Goal: Find specific page/section: Find specific page/section

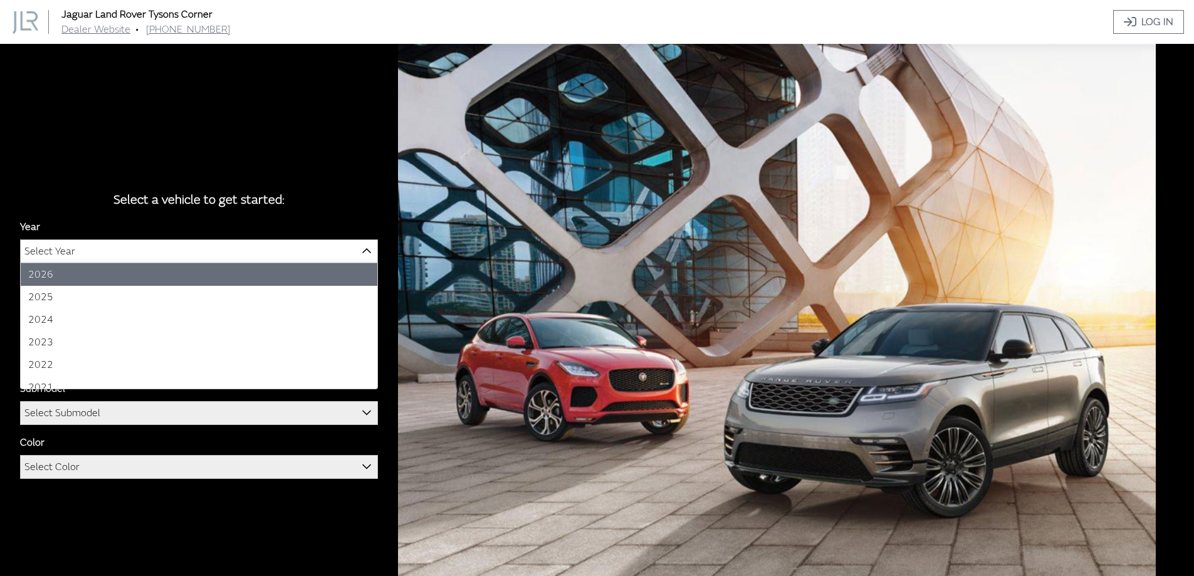
click at [76, 258] on span "Select Year" at bounding box center [199, 251] width 357 height 23
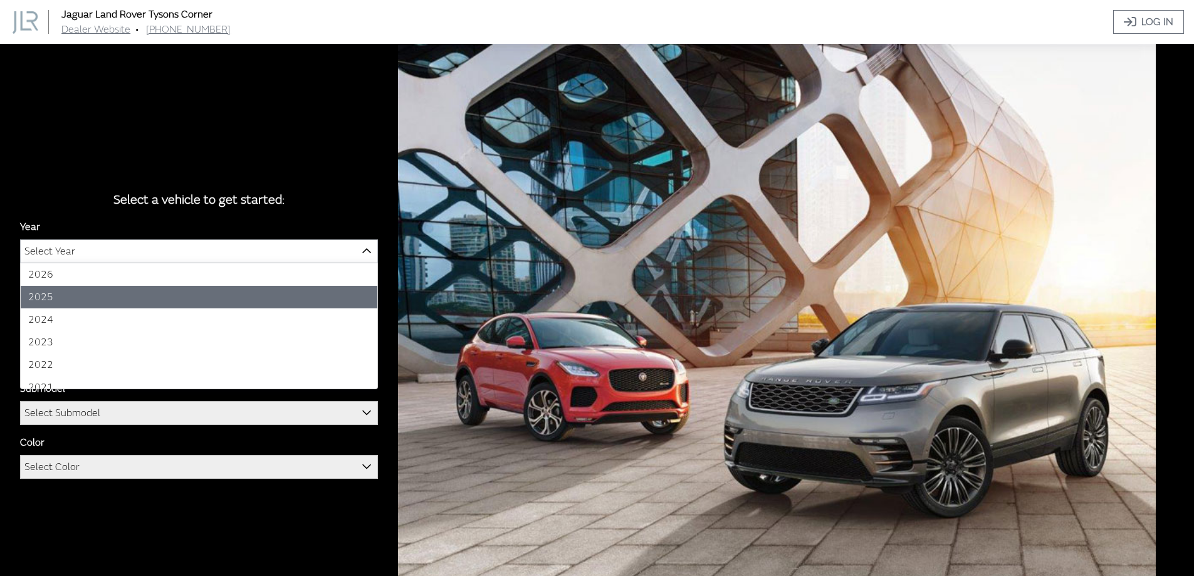
select select "43"
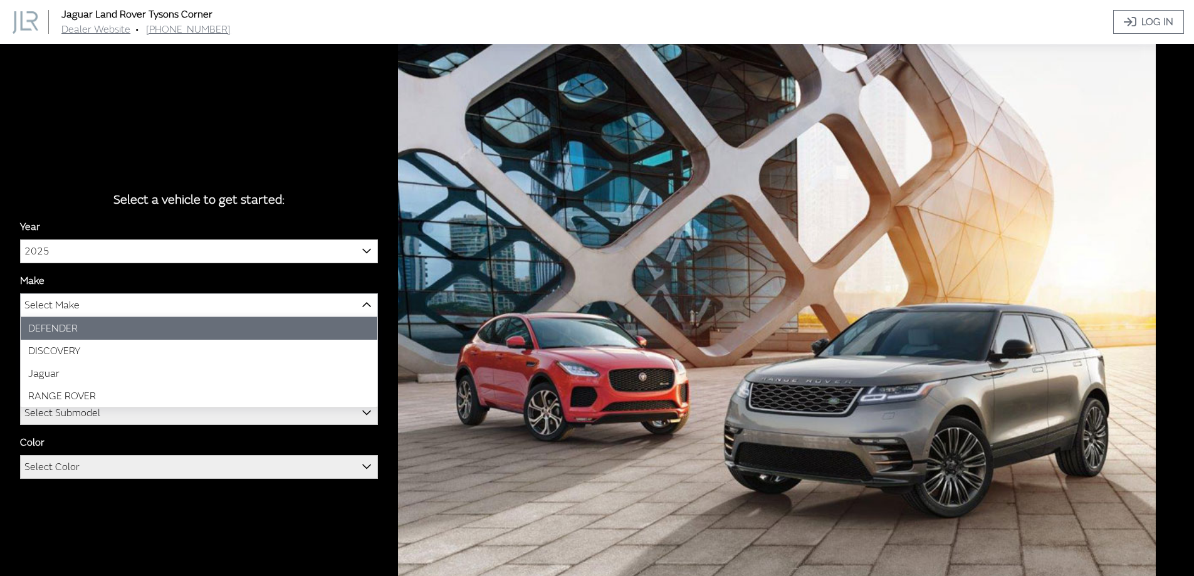
click at [118, 310] on span "Select Make" at bounding box center [199, 305] width 357 height 23
select select "64"
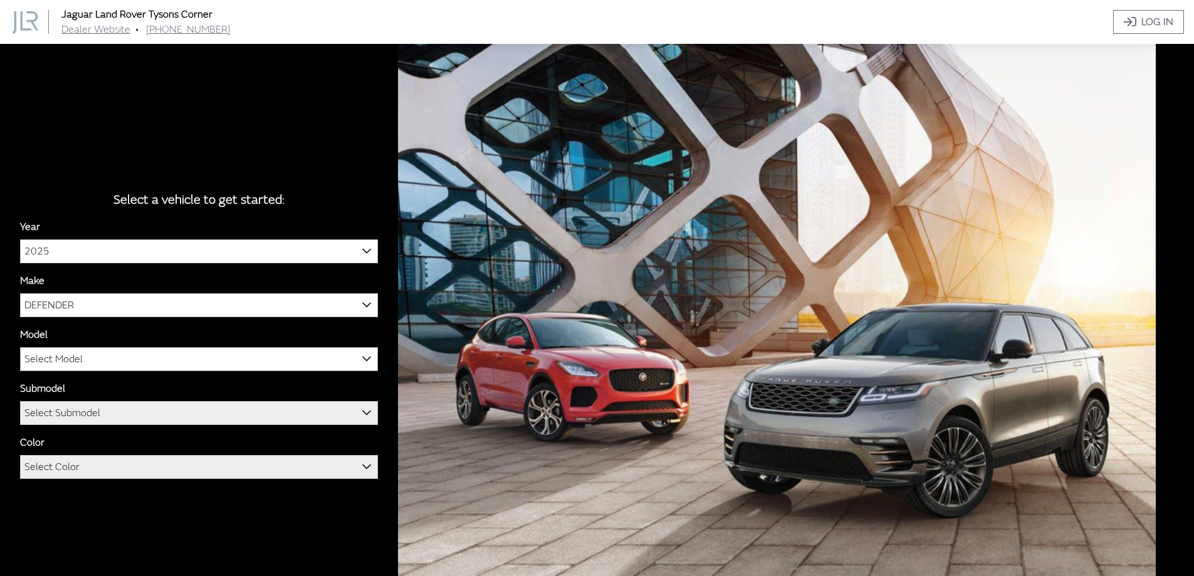
click at [81, 353] on span "Select Model" at bounding box center [53, 359] width 58 height 23
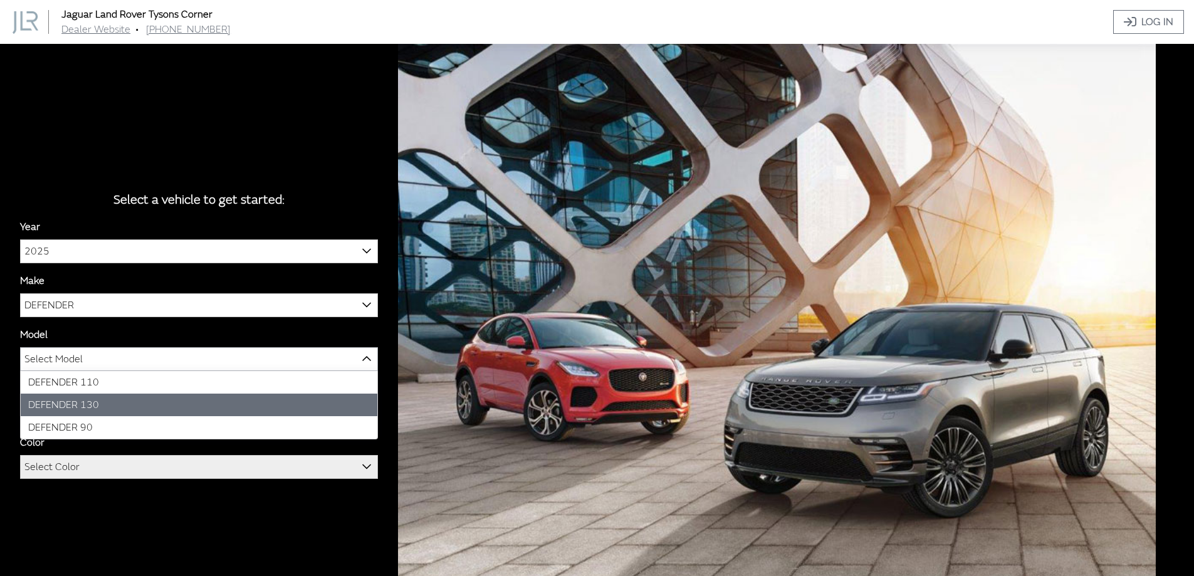
select select "1343"
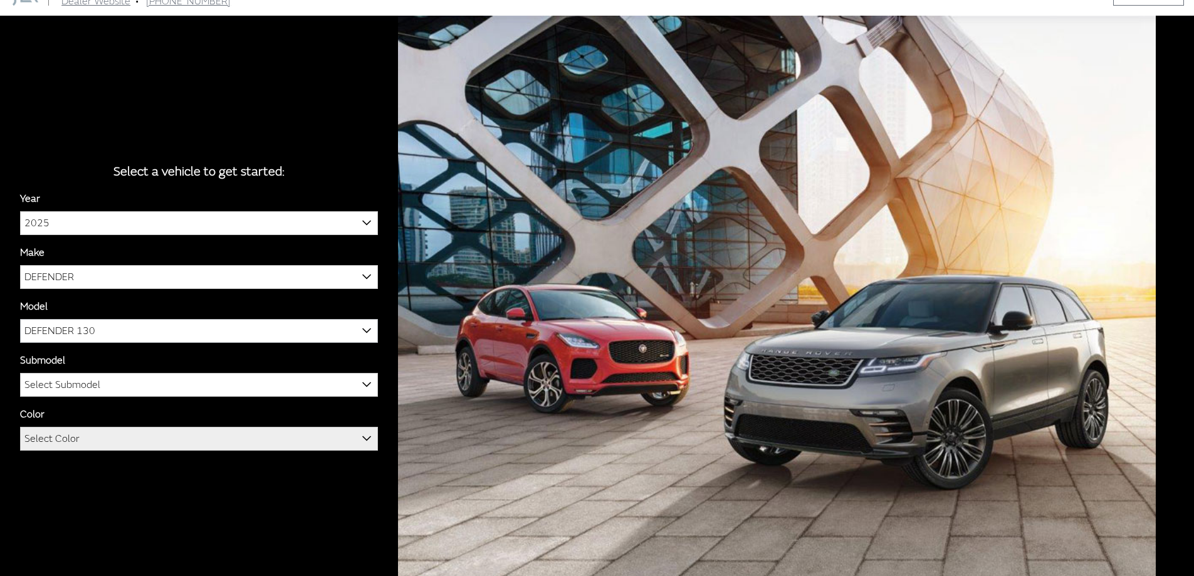
scroll to position [44, 0]
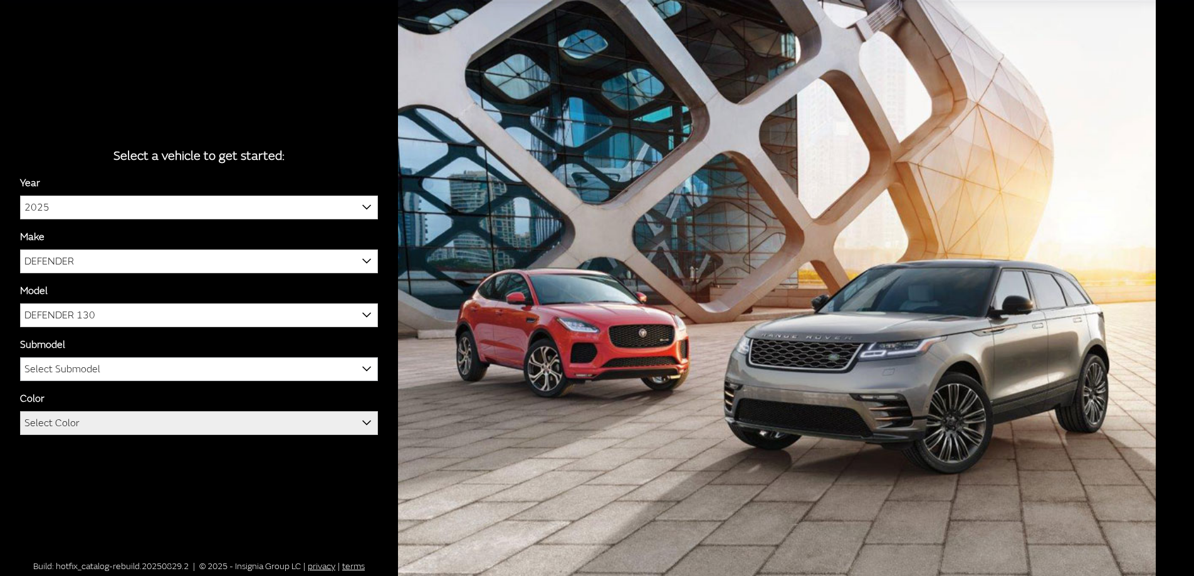
click at [146, 375] on span "Select Submodel" at bounding box center [199, 369] width 357 height 23
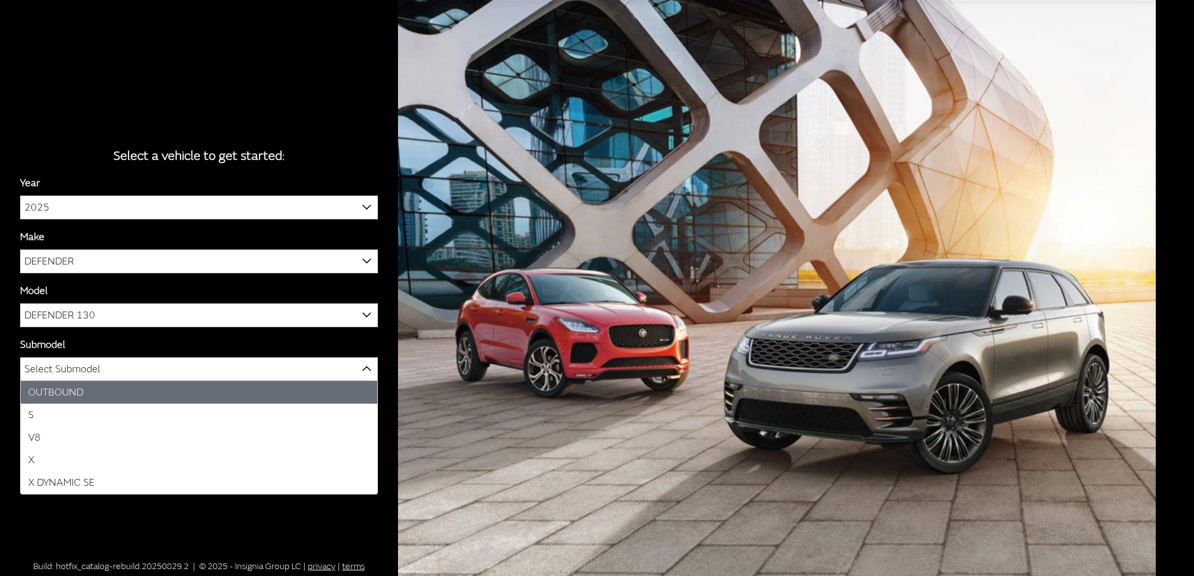
click at [146, 375] on span "Select Submodel" at bounding box center [199, 369] width 357 height 23
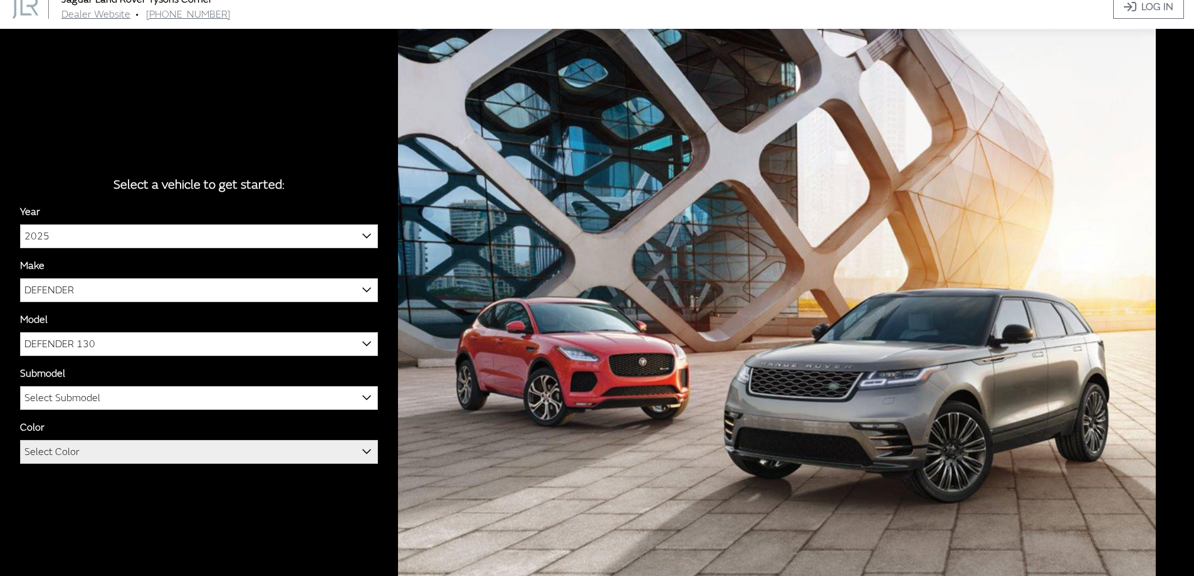
scroll to position [0, 0]
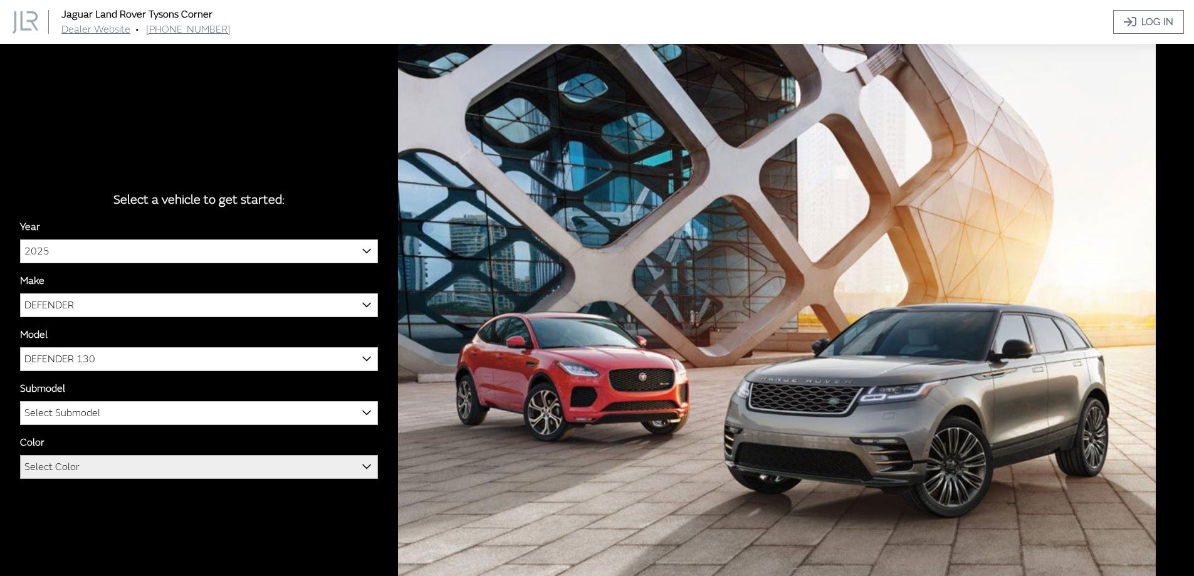
click at [190, 471] on span "Select Color" at bounding box center [199, 467] width 357 height 23
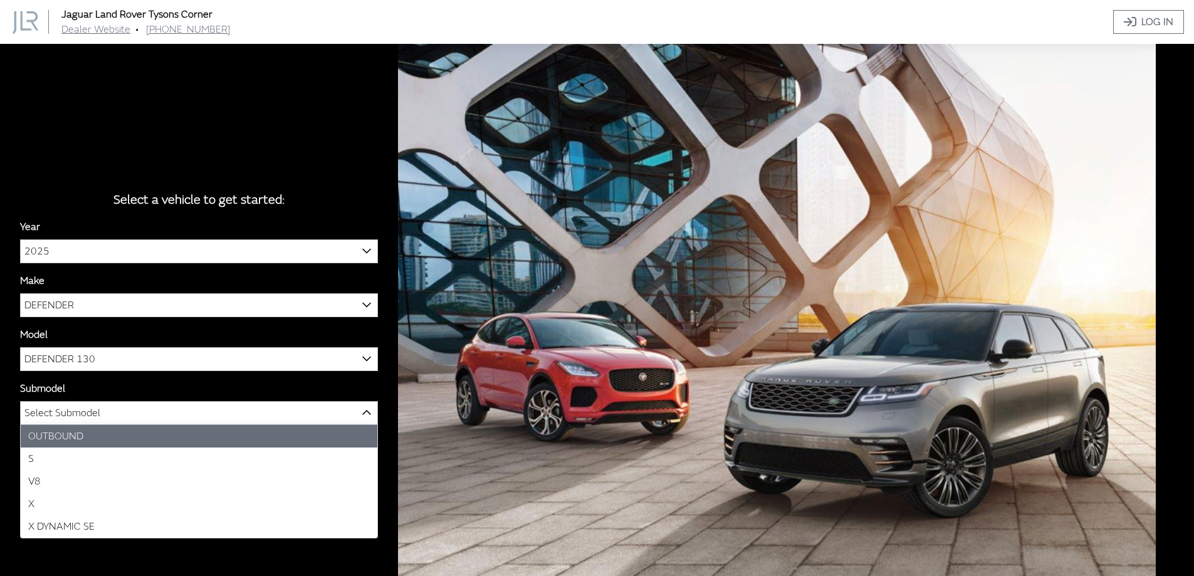
click at [171, 402] on span "Select Submodel" at bounding box center [199, 413] width 357 height 23
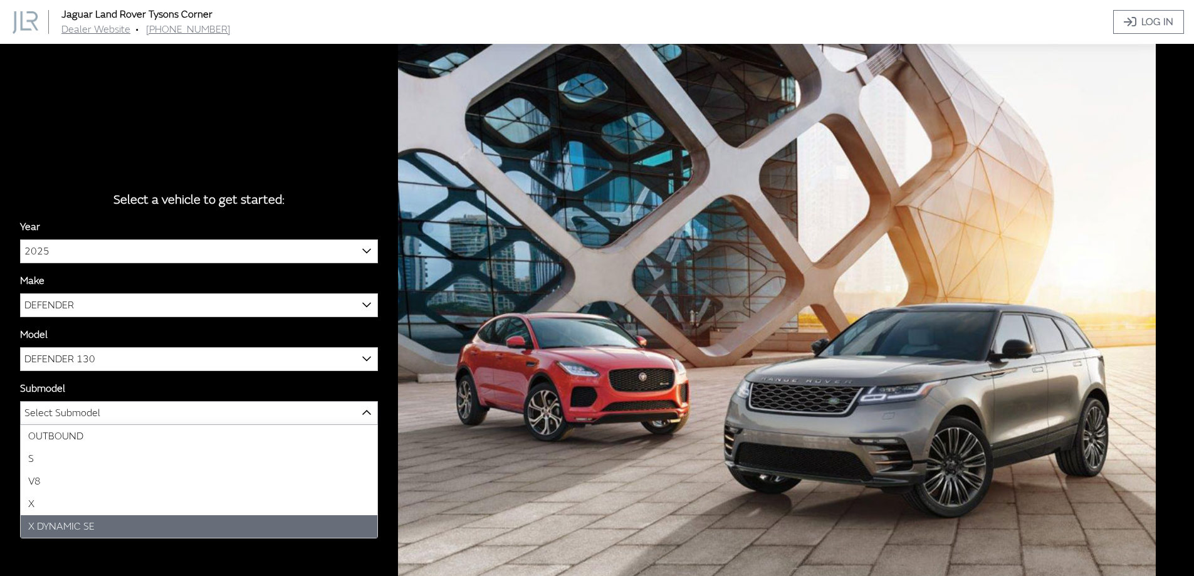
select select "4529"
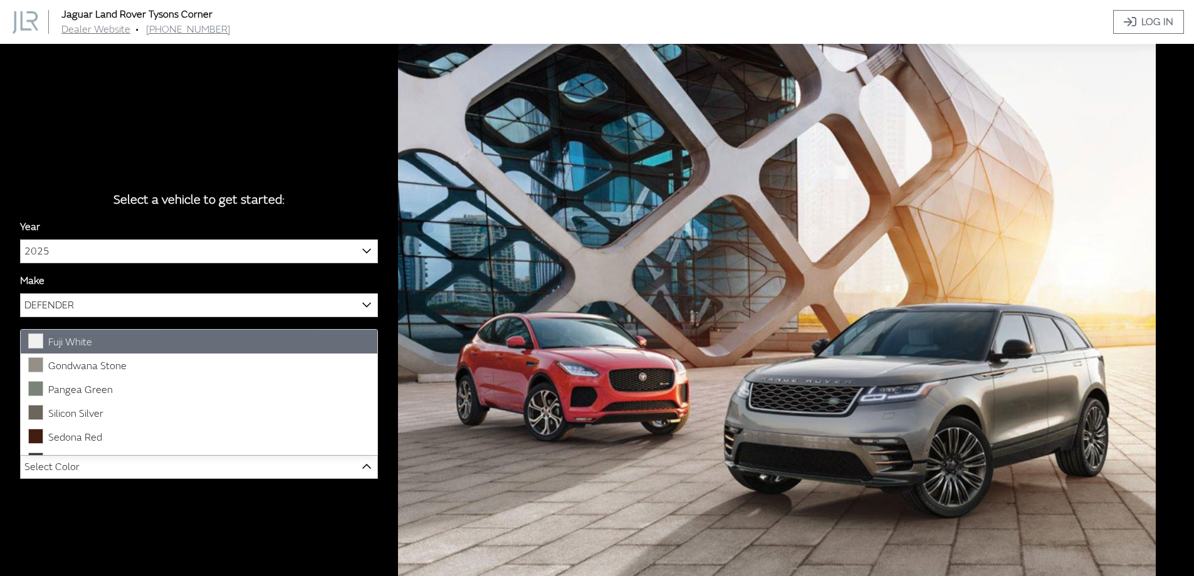
click at [170, 457] on span "Select Color" at bounding box center [199, 467] width 357 height 23
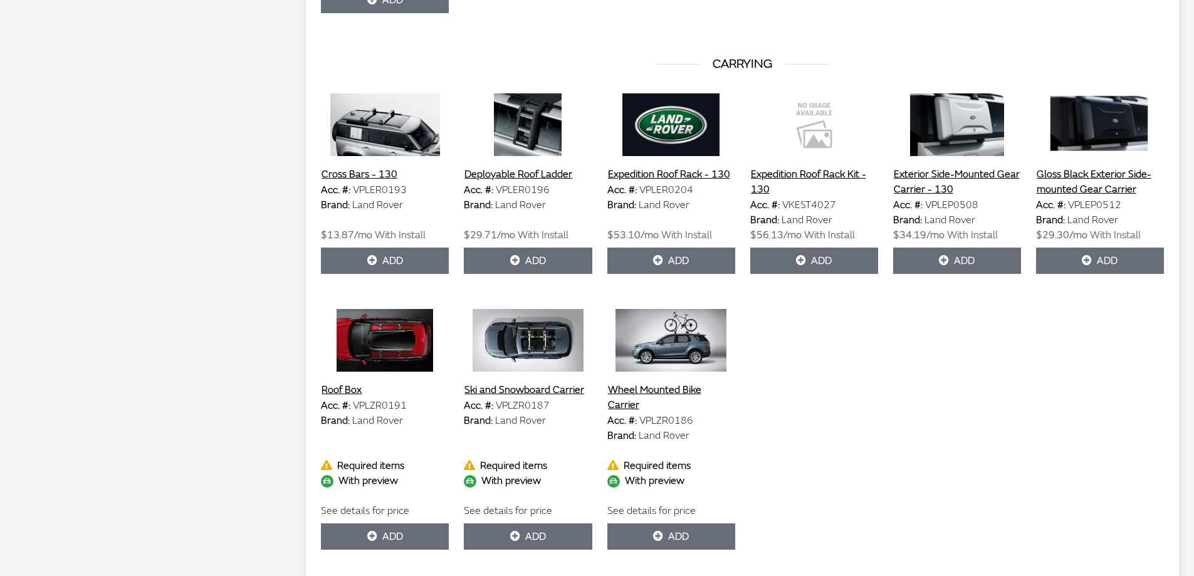
scroll to position [940, 0]
